Goal: Task Accomplishment & Management: Complete application form

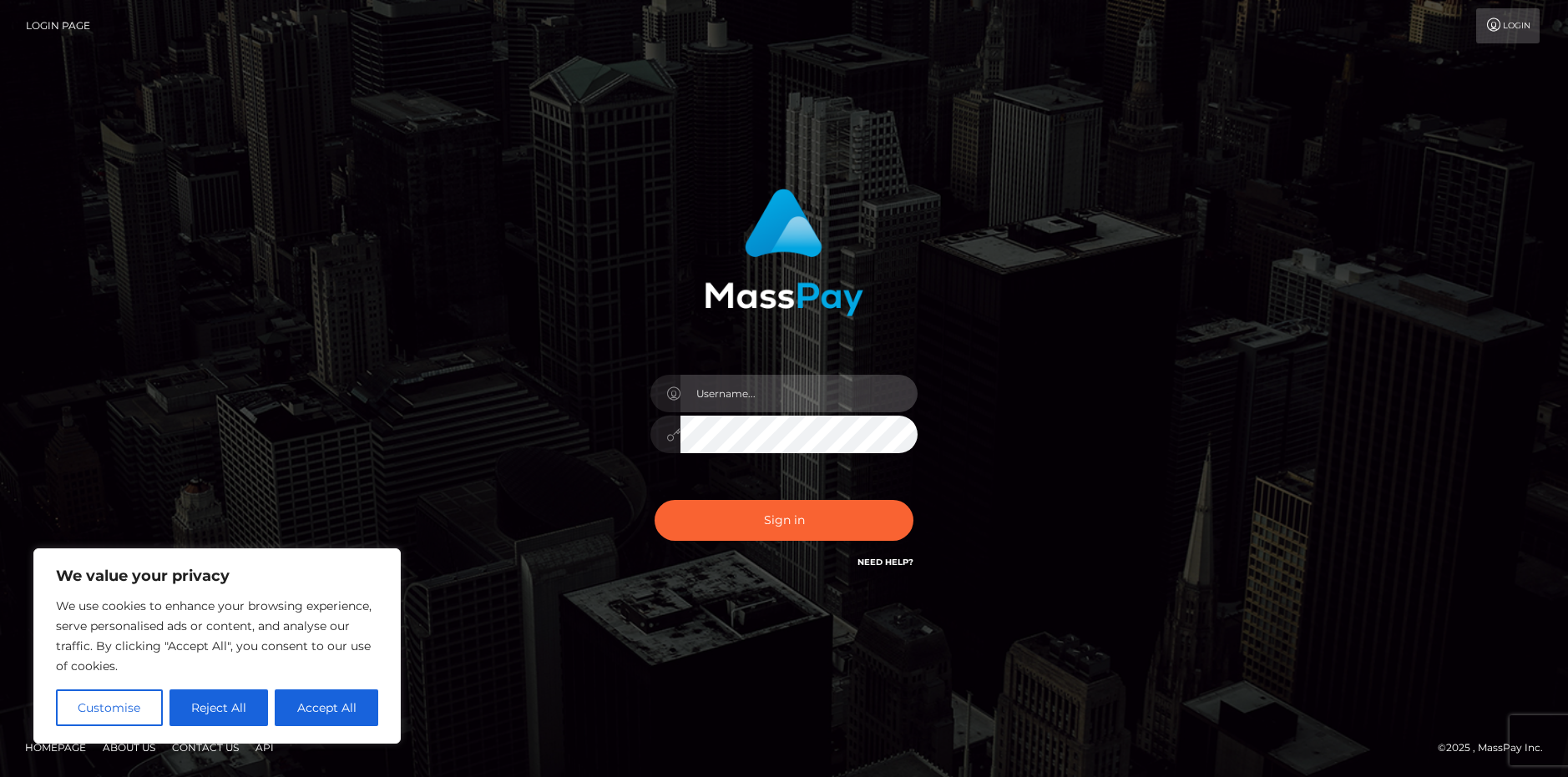
click at [766, 401] on input "text" at bounding box center [799, 393] width 237 height 38
type input "illythiavtuber@gmail.com"
click at [655, 500] on button "Sign in" at bounding box center [784, 521] width 259 height 41
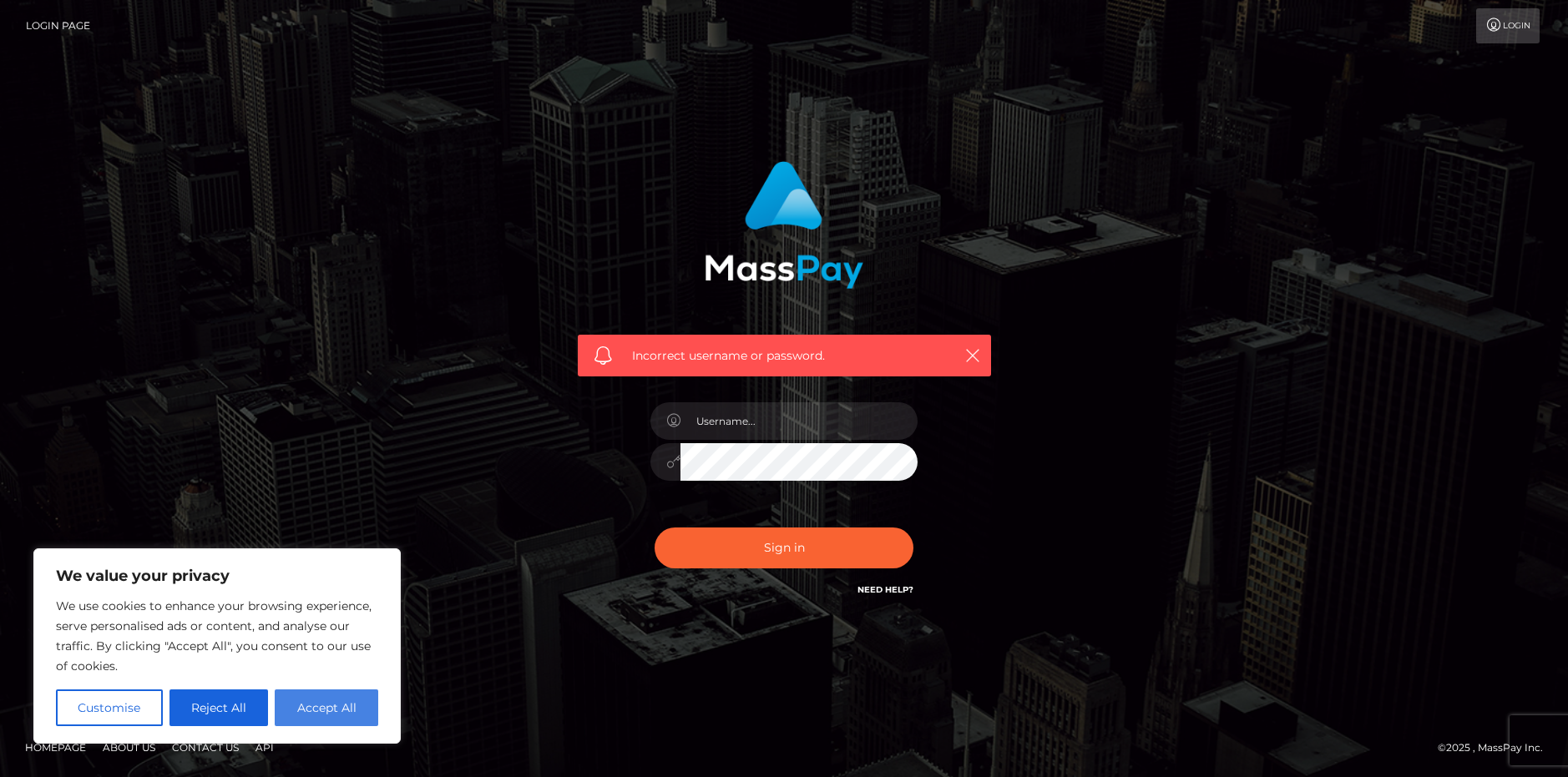
click at [320, 716] on button "Accept All" at bounding box center [327, 708] width 103 height 37
checkbox input "true"
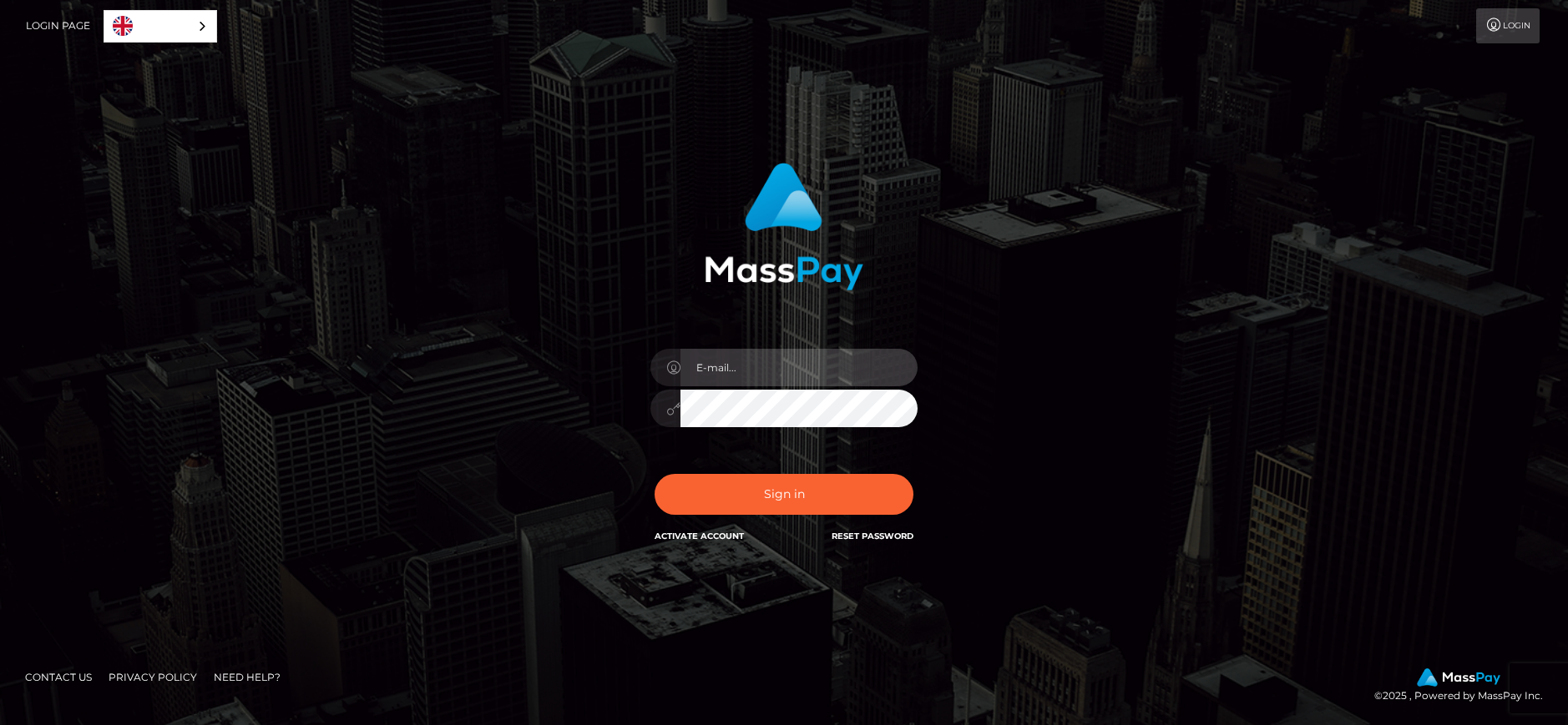
click at [784, 376] on input "email" at bounding box center [799, 368] width 237 height 38
type input "[EMAIL_ADDRESS][DOMAIN_NAME]"
click at [655, 474] on button "Sign in" at bounding box center [784, 494] width 259 height 41
